Goal: Transaction & Acquisition: Book appointment/travel/reservation

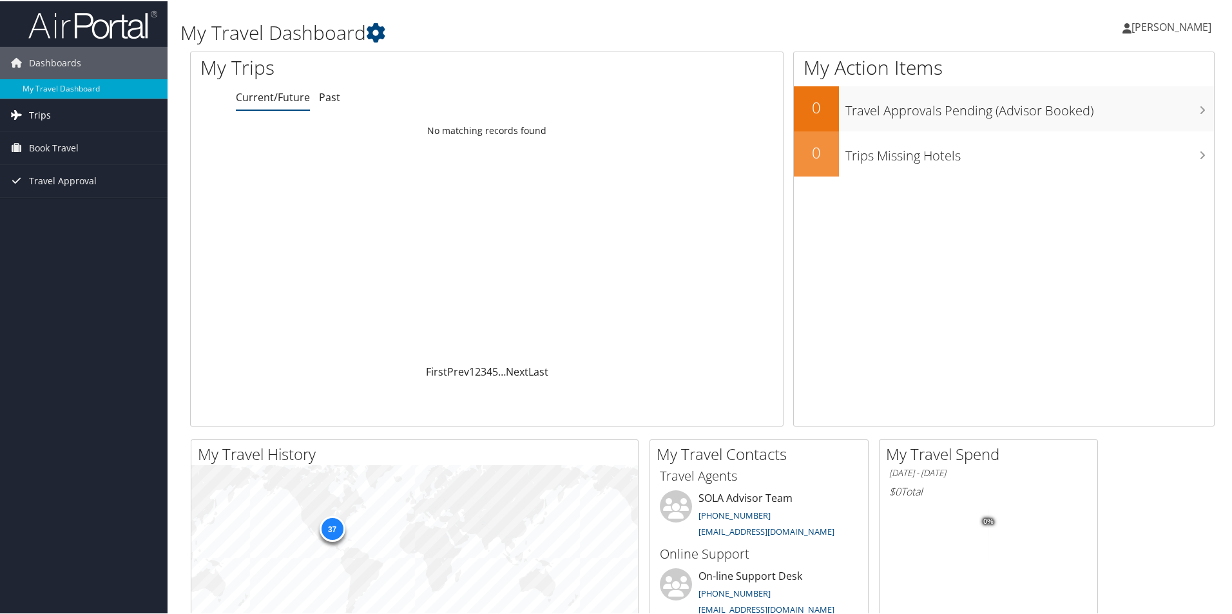
click at [50, 113] on link "Trips" at bounding box center [84, 114] width 168 height 32
click at [66, 204] on span "Book Travel" at bounding box center [54, 205] width 50 height 32
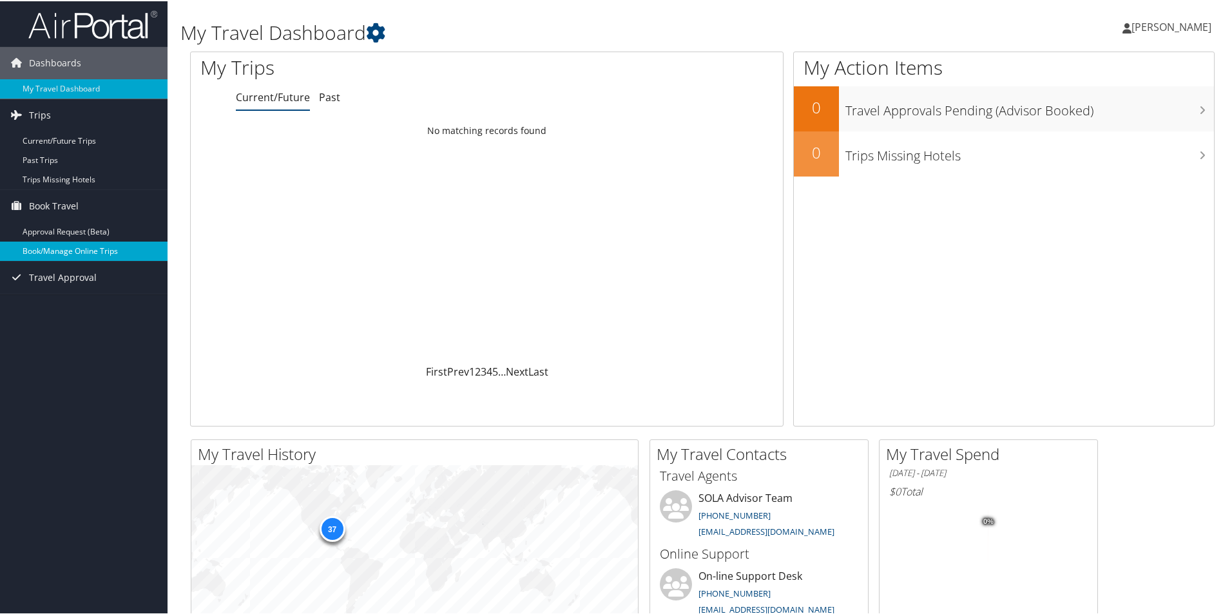
click at [66, 255] on link "Book/Manage Online Trips" at bounding box center [84, 249] width 168 height 19
